Goal: Task Accomplishment & Management: Use online tool/utility

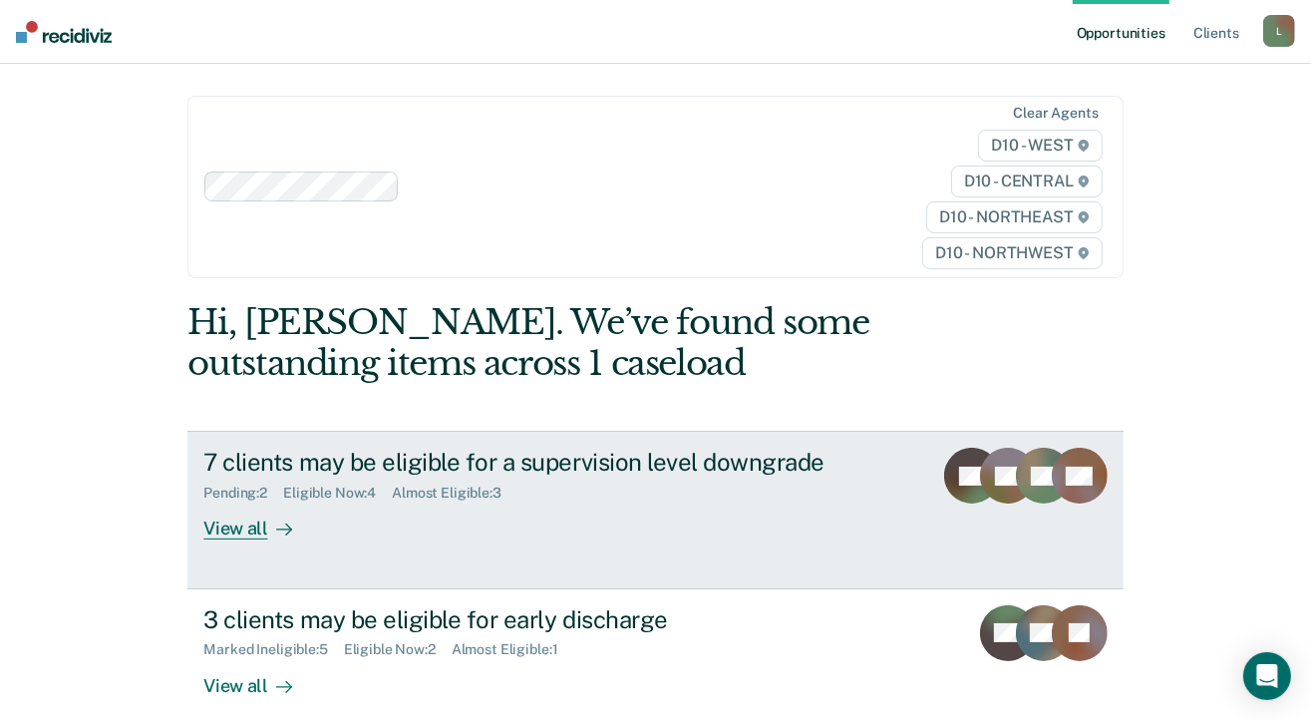
click at [236, 526] on div "View all" at bounding box center [259, 520] width 112 height 39
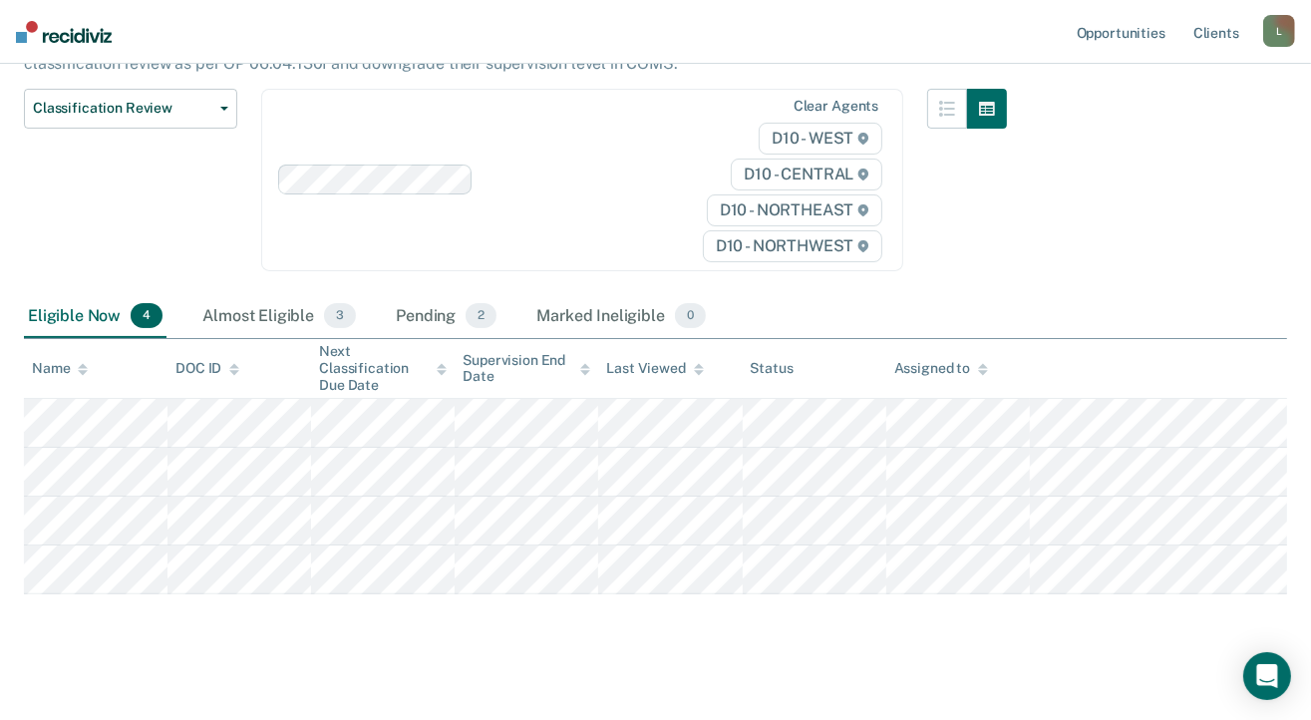
scroll to position [251, 0]
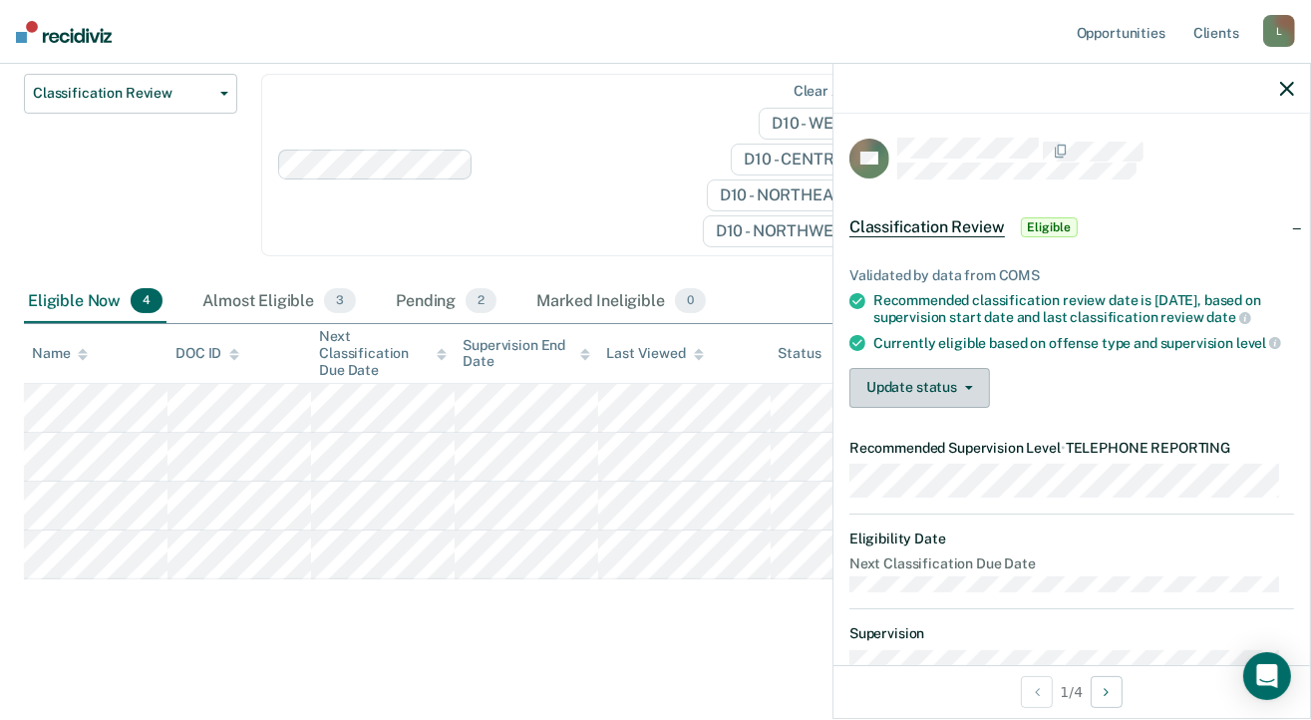
click at [971, 390] on icon "button" at bounding box center [969, 388] width 8 height 4
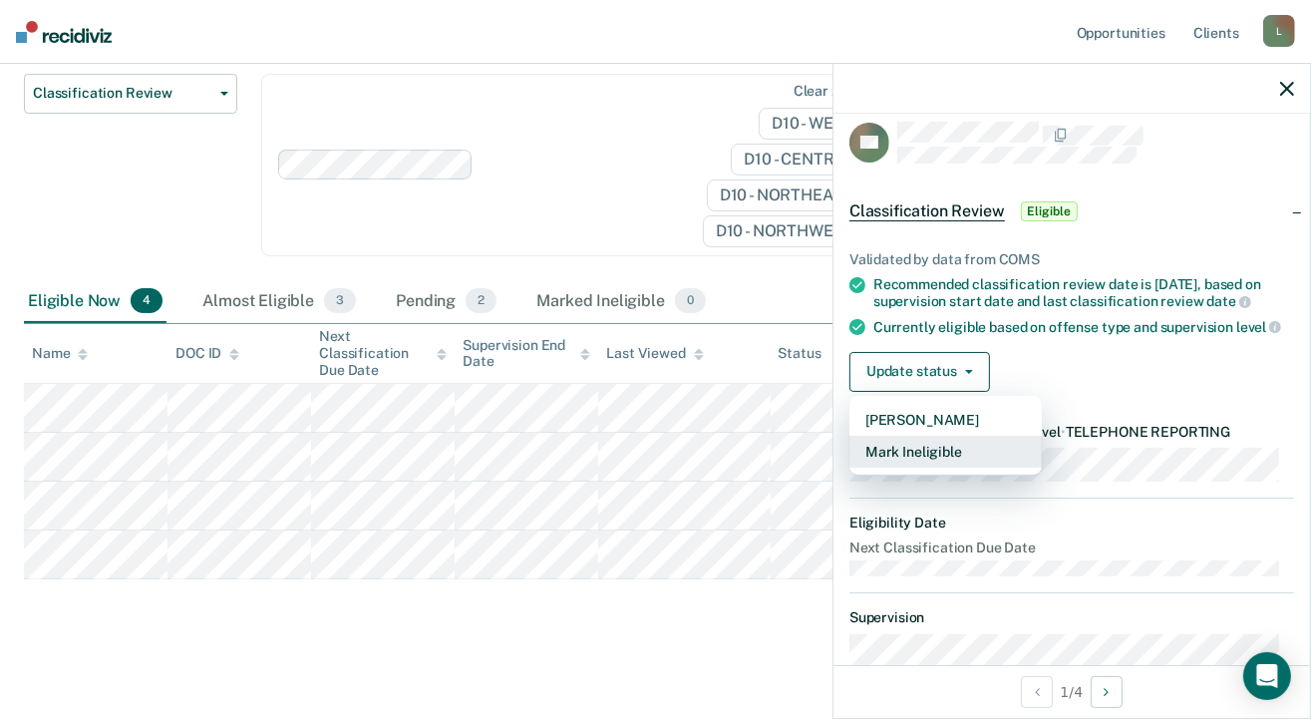
scroll to position [0, 0]
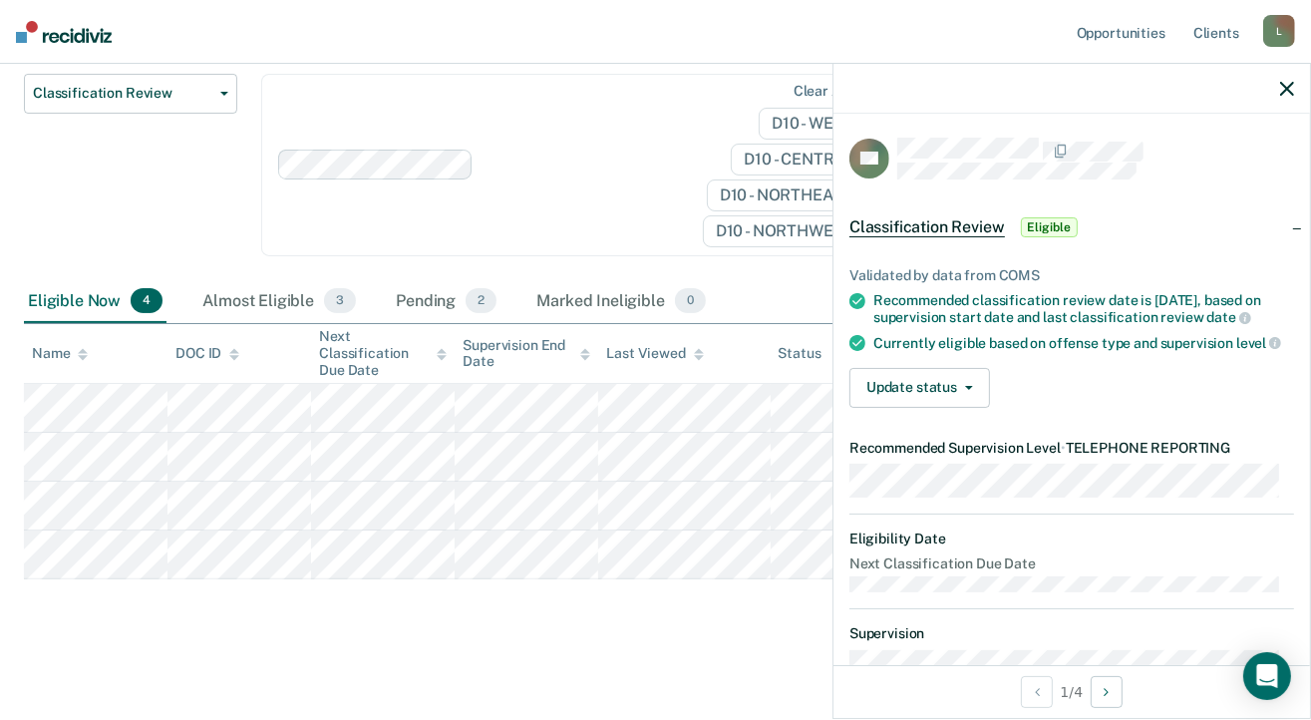
click at [1059, 223] on span "Eligible" at bounding box center [1049, 227] width 57 height 20
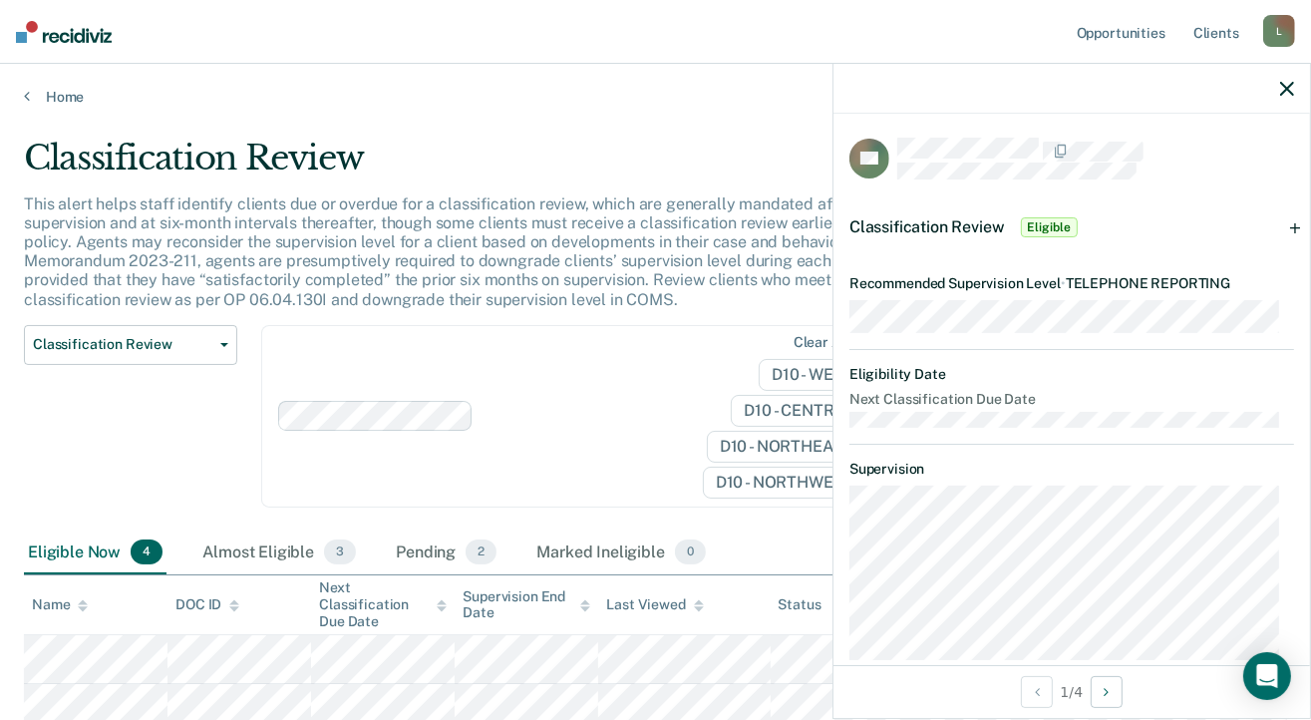
click at [1284, 90] on icon "button" at bounding box center [1287, 89] width 14 height 14
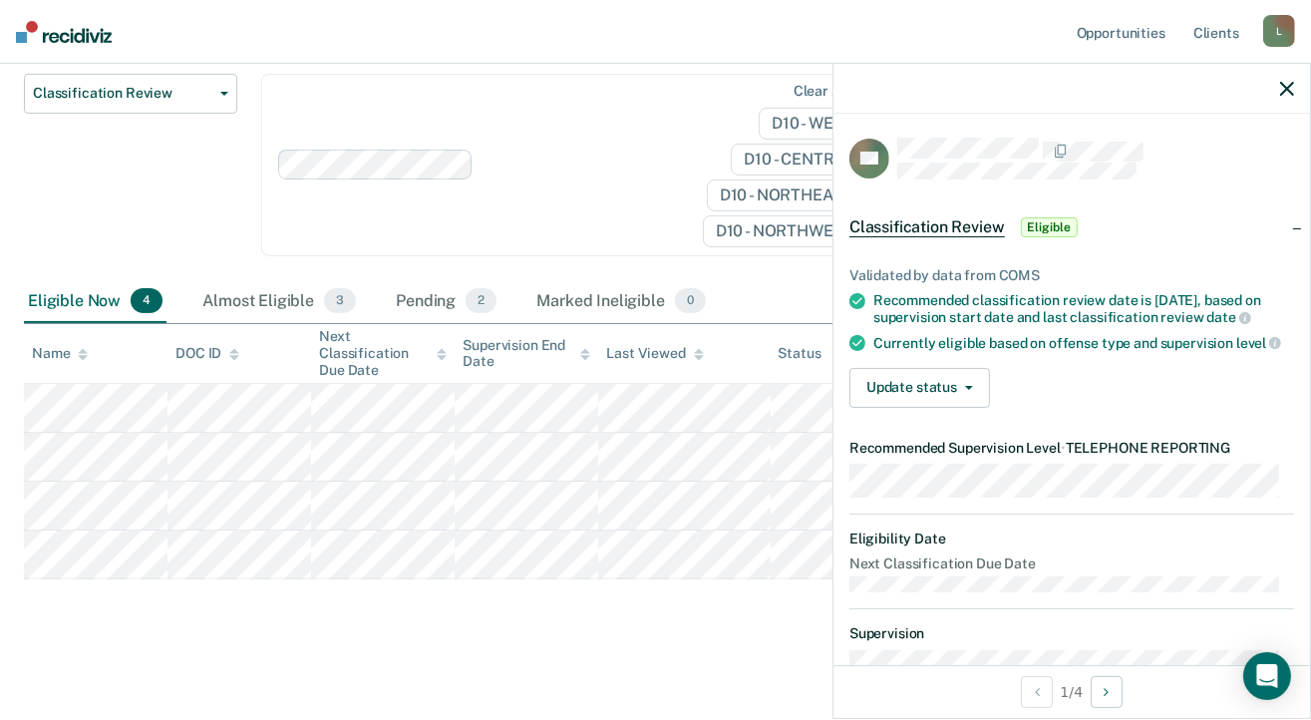
click at [607, 150] on div at bounding box center [490, 165] width 425 height 30
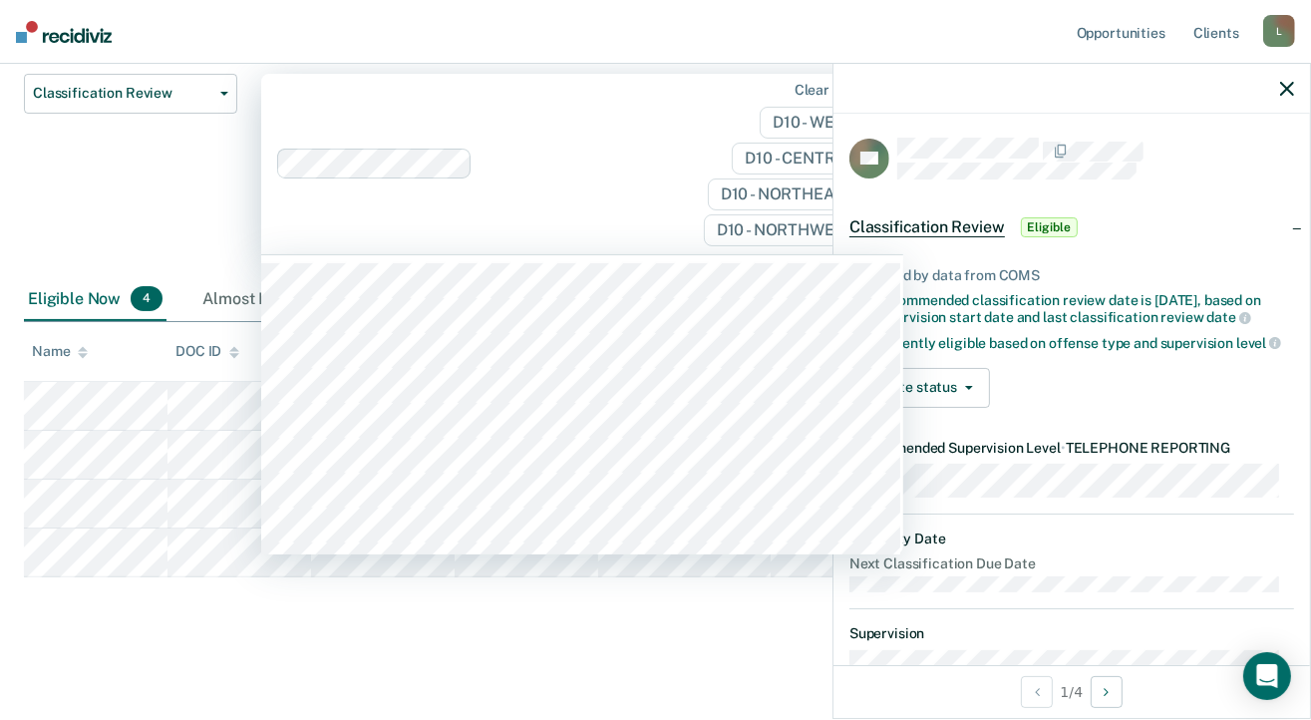
scroll to position [249, 0]
